Goal: Complete Application Form: Complete application form

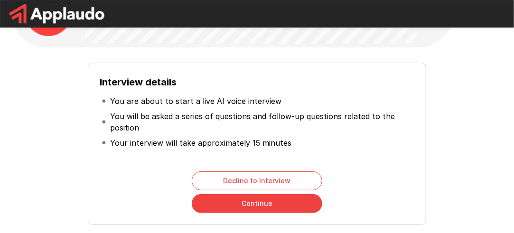
scroll to position [58, 0]
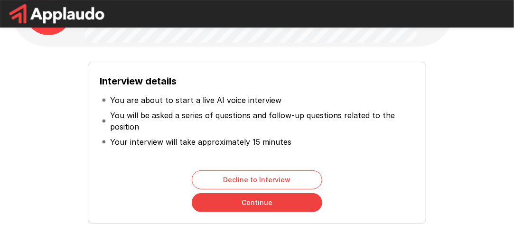
click at [238, 204] on button "Continue" at bounding box center [257, 202] width 131 height 19
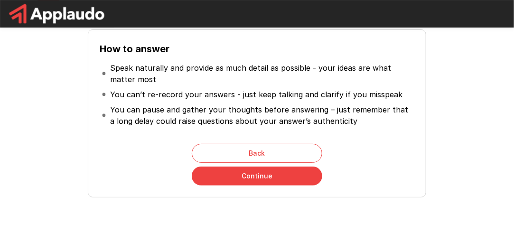
scroll to position [93, 0]
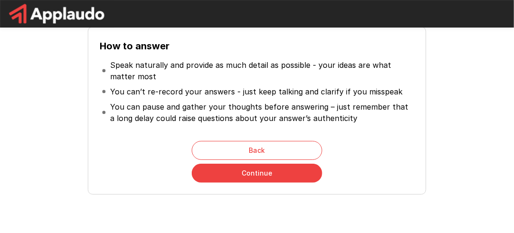
click at [225, 178] on button "Continue" at bounding box center [257, 173] width 131 height 19
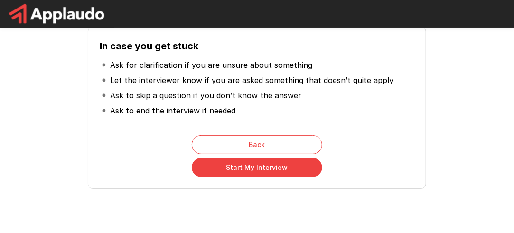
click at [224, 165] on button "Start My Interview" at bounding box center [257, 167] width 131 height 19
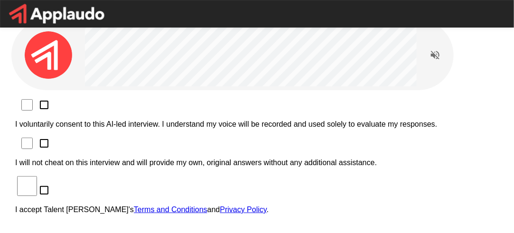
scroll to position [13, 0]
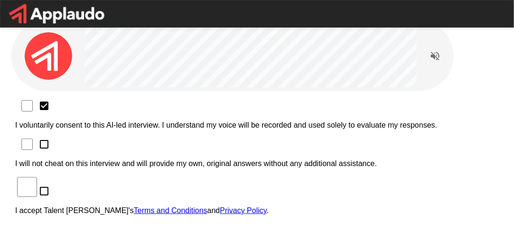
click at [85, 143] on label "I will not cheat on this interview and will provide my own, original answers wi…" at bounding box center [257, 155] width 484 height 25
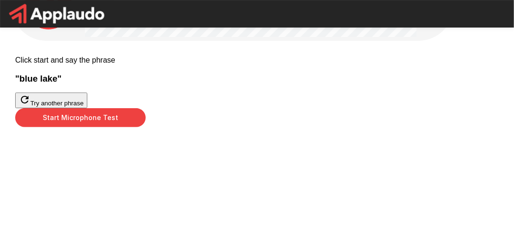
scroll to position [68, 0]
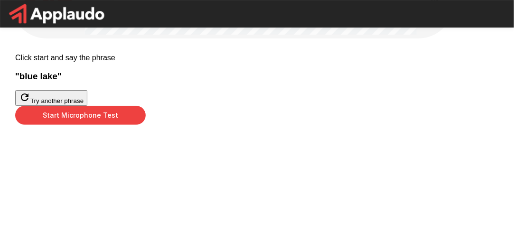
click at [146, 125] on button "Start Microphone Test" at bounding box center [80, 115] width 131 height 19
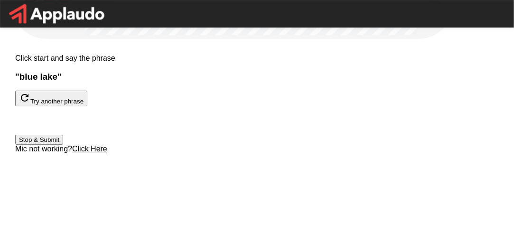
click at [63, 145] on button "Stop & Submit" at bounding box center [39, 140] width 48 height 10
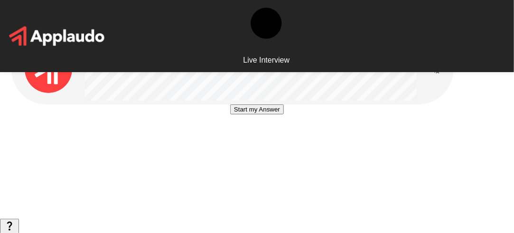
click at [230, 114] on button "Start my Answer" at bounding box center [257, 109] width 54 height 10
click at [233, 143] on div "Stop & Submit" at bounding box center [257, 123] width 48 height 38
click at [233, 143] on button "Stop & Submit" at bounding box center [257, 138] width 48 height 10
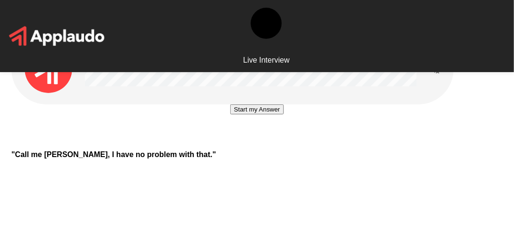
click at [230, 114] on button "Start my Answer" at bounding box center [257, 109] width 54 height 10
click at [233, 143] on button "Stop & Submit" at bounding box center [257, 138] width 48 height 10
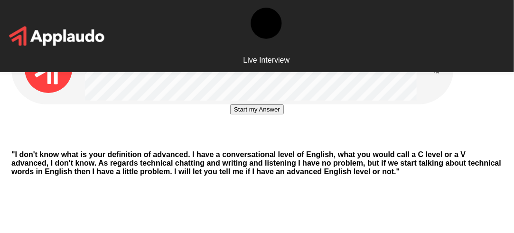
click at [243, 114] on button "Start my Answer" at bounding box center [257, 109] width 54 height 10
click at [243, 143] on button "Stop & Submit" at bounding box center [257, 138] width 48 height 10
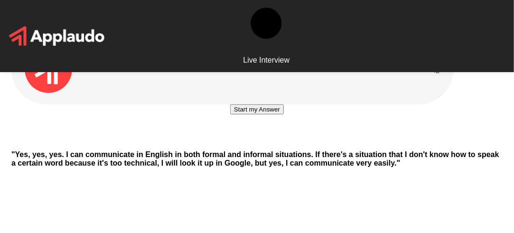
click at [243, 114] on button "Start my Answer" at bounding box center [257, 109] width 54 height 10
click at [255, 143] on div "Stop & Submit" at bounding box center [257, 138] width 48 height 10
click at [257, 143] on button "Stop & Submit" at bounding box center [257, 138] width 48 height 10
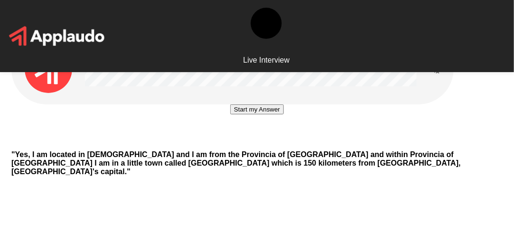
click at [262, 114] on button "Start my Answer" at bounding box center [257, 109] width 54 height 10
click at [262, 143] on button "Stop & Submit" at bounding box center [257, 138] width 48 height 10
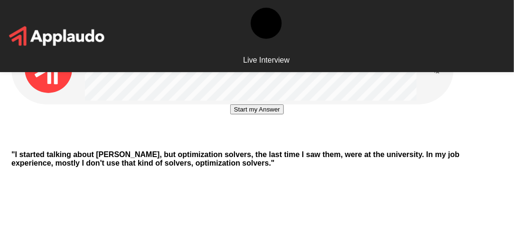
click at [257, 104] on div at bounding box center [257, 104] width 0 height 0
click at [247, 114] on button "Start my Answer" at bounding box center [257, 109] width 54 height 10
click at [237, 133] on div at bounding box center [257, 118] width 48 height 28
click at [233, 143] on button "Stop & Submit" at bounding box center [257, 138] width 48 height 10
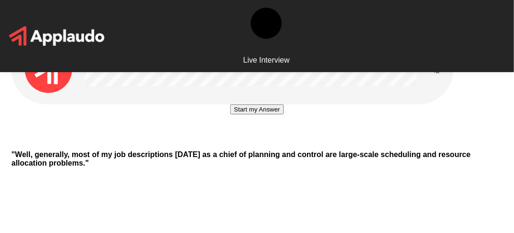
click at [234, 114] on button "Start my Answer" at bounding box center [257, 109] width 54 height 10
click at [234, 143] on button "Stop & Submit" at bounding box center [257, 138] width 48 height 10
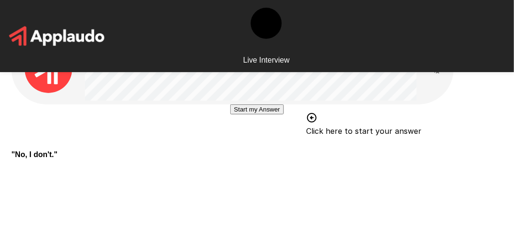
click at [230, 114] on button "Start my Answer" at bounding box center [257, 109] width 54 height 10
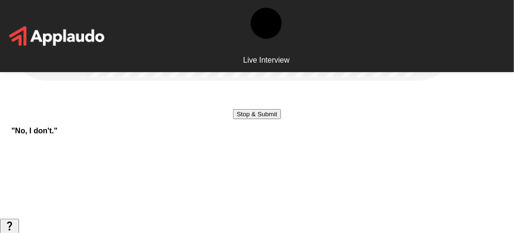
scroll to position [24, 0]
click at [275, 119] on button "Stop & Submit" at bounding box center [257, 114] width 48 height 10
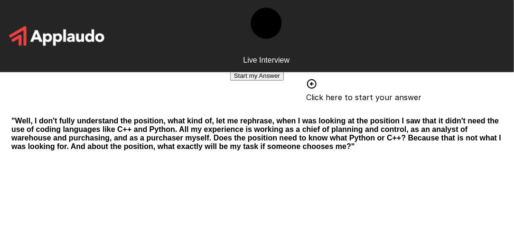
scroll to position [146, 0]
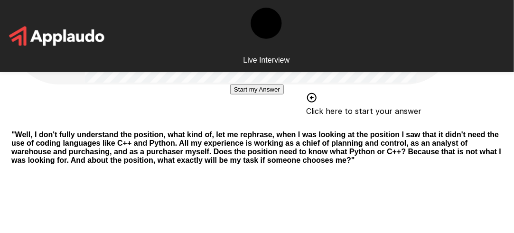
click at [245, 95] on button "Start my Answer" at bounding box center [257, 90] width 54 height 10
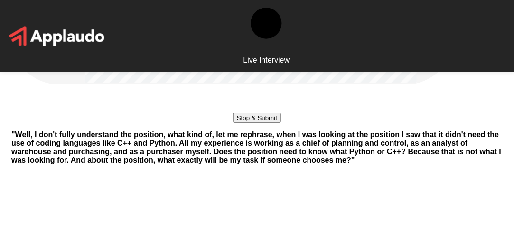
click at [238, 123] on button "Stop & Submit" at bounding box center [257, 118] width 48 height 10
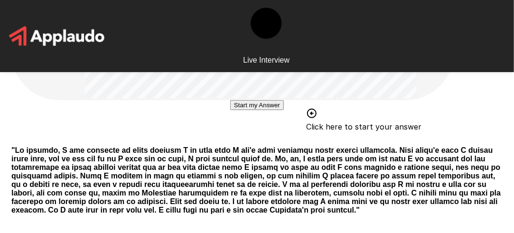
scroll to position [160, 0]
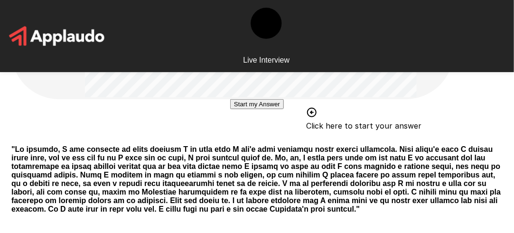
click at [514, 79] on div "Start my Answer Click here to start your answer " "" at bounding box center [257, 68] width 514 height 457
click at [268, 109] on button "Start my Answer" at bounding box center [257, 104] width 54 height 10
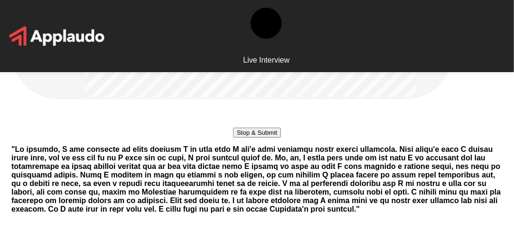
click at [268, 138] on button "Stop & Submit" at bounding box center [257, 133] width 48 height 10
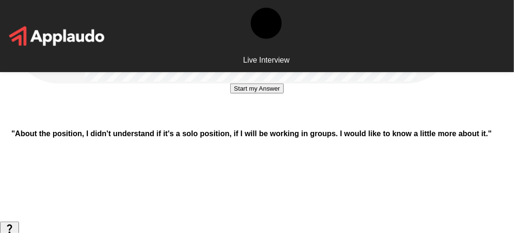
scroll to position [178, 0]
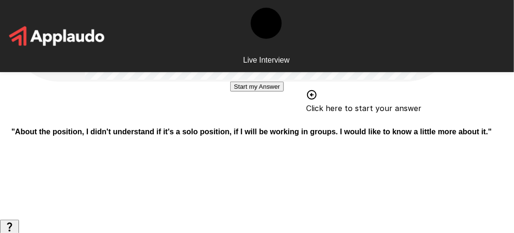
click at [275, 92] on button "Start my Answer" at bounding box center [257, 87] width 54 height 10
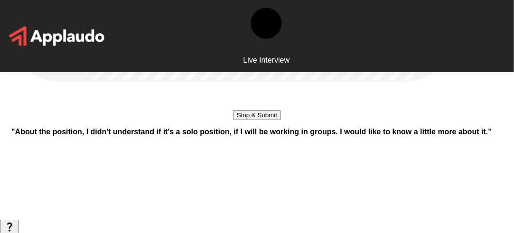
click at [277, 120] on div "Stop & Submit" at bounding box center [257, 101] width 48 height 38
click at [280, 120] on button "Stop & Submit" at bounding box center [257, 115] width 48 height 10
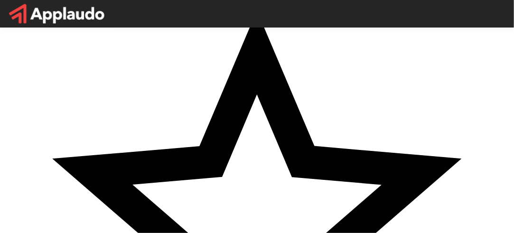
scroll to position [65, 0]
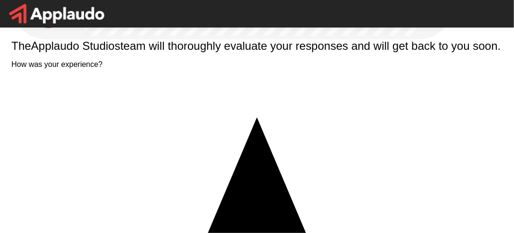
type textarea "**********"
